Goal: Task Accomplishment & Management: Use online tool/utility

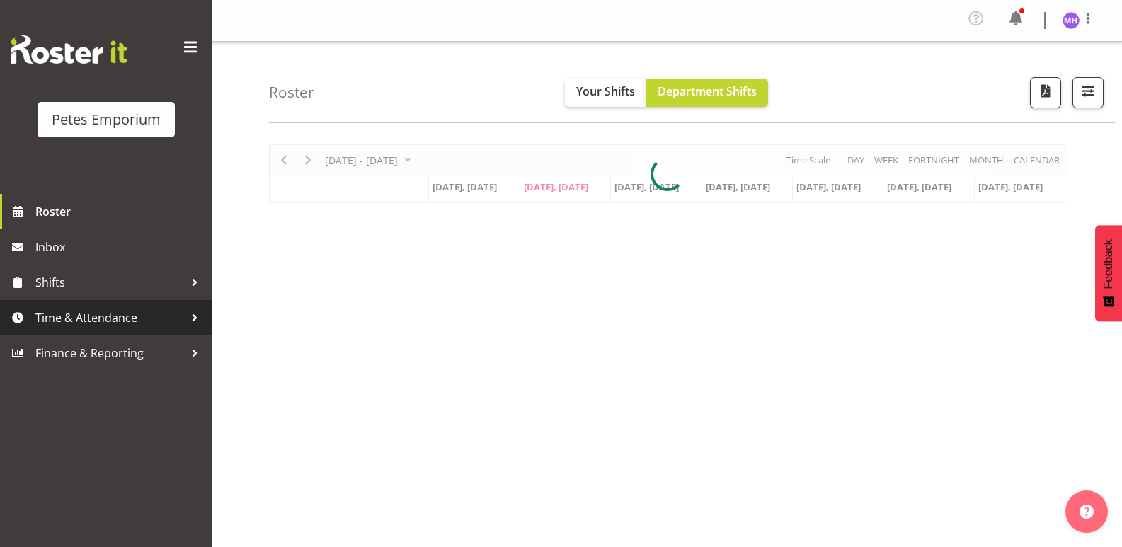
click at [140, 307] on link "Time & Attendance" at bounding box center [106, 317] width 212 height 35
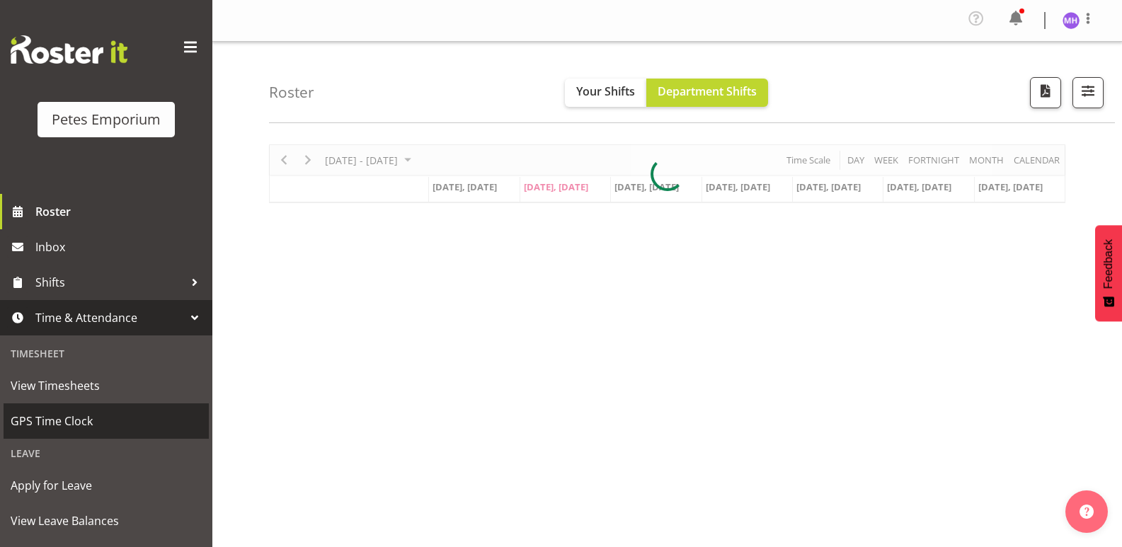
click at [156, 432] on span "GPS Time Clock" at bounding box center [106, 421] width 191 height 21
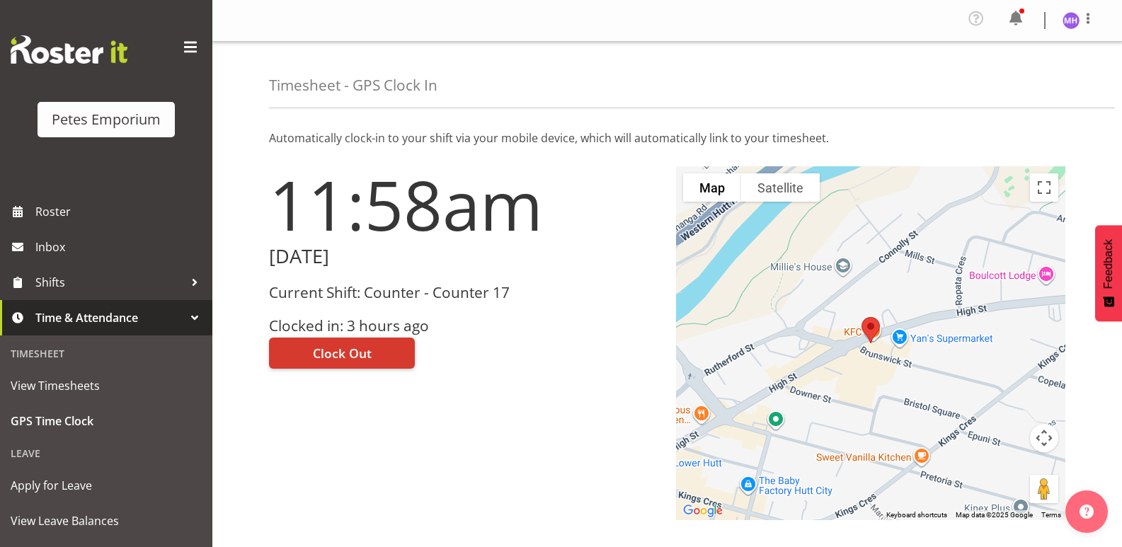
click at [563, 392] on div "11:58am Tuesday, 9th September 2025 Current Shift: Counter - Counter 17 Clocked…" at bounding box center [464, 343] width 407 height 371
click at [363, 361] on span "Clock Out" at bounding box center [342, 353] width 59 height 18
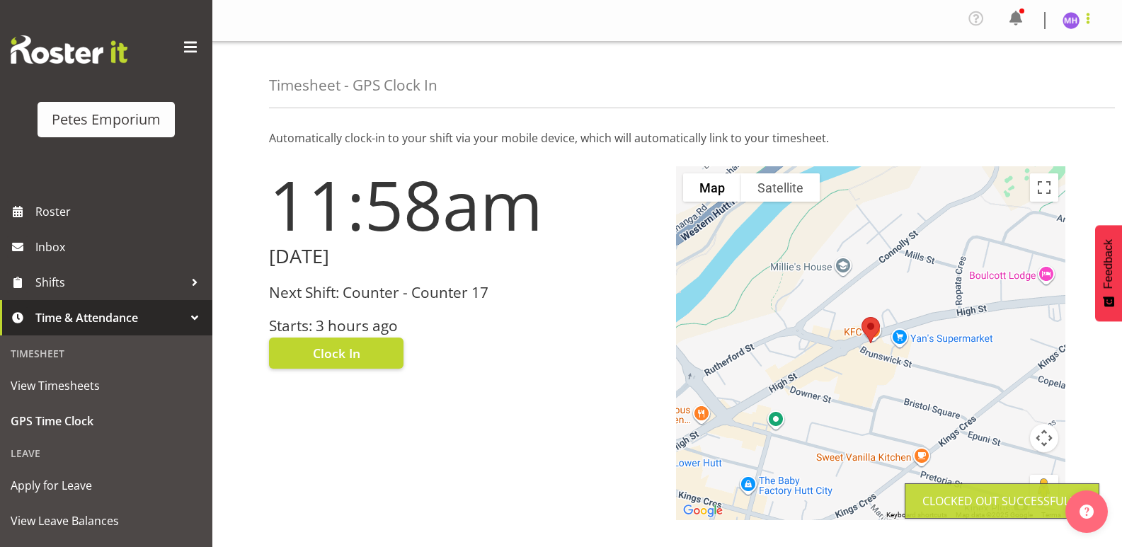
click at [1091, 26] on div at bounding box center [1088, 20] width 17 height 21
click at [1028, 76] on link "Log Out" at bounding box center [1029, 77] width 136 height 25
